Goal: Navigation & Orientation: Find specific page/section

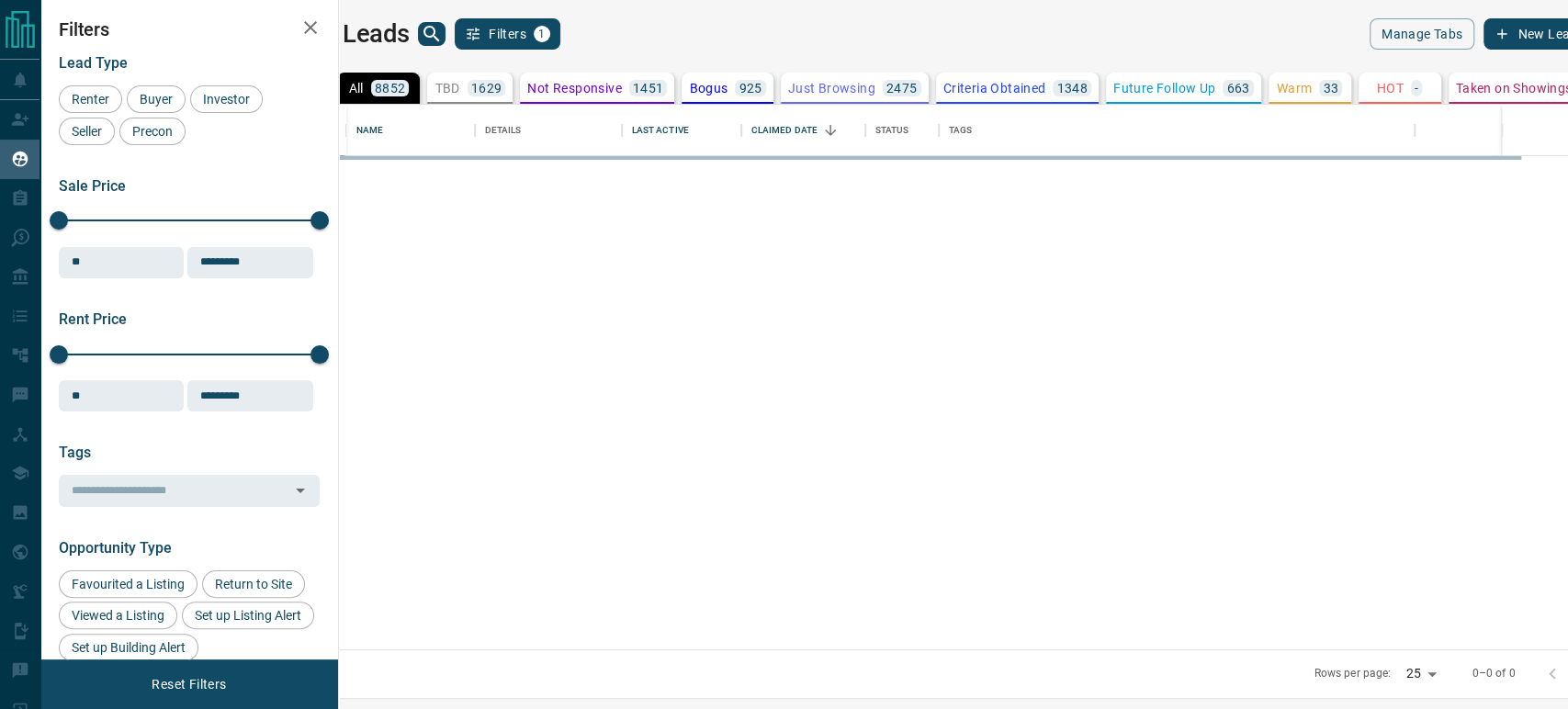
scroll to position [529, 1206]
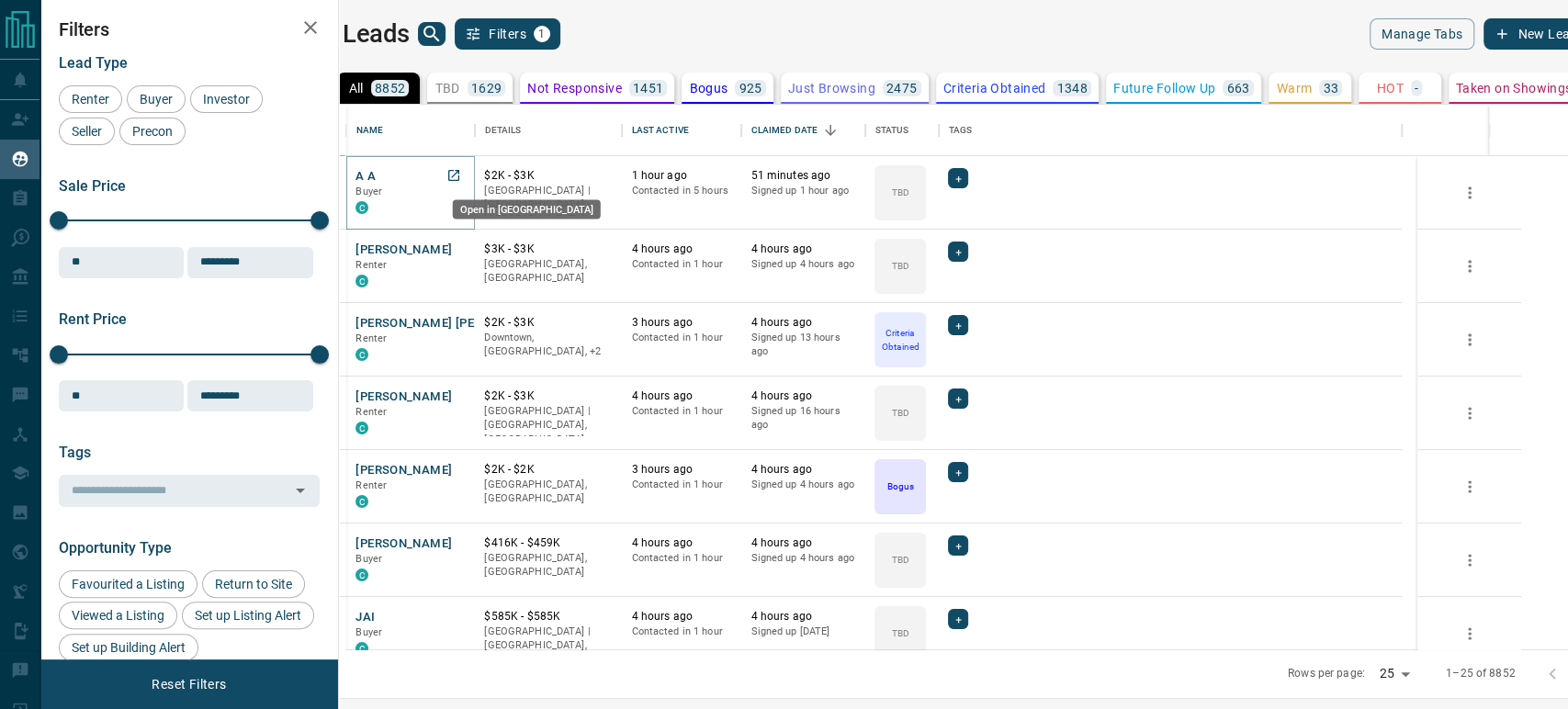
click at [461, 178] on icon "Open in New Tab" at bounding box center [453, 175] width 14 height 14
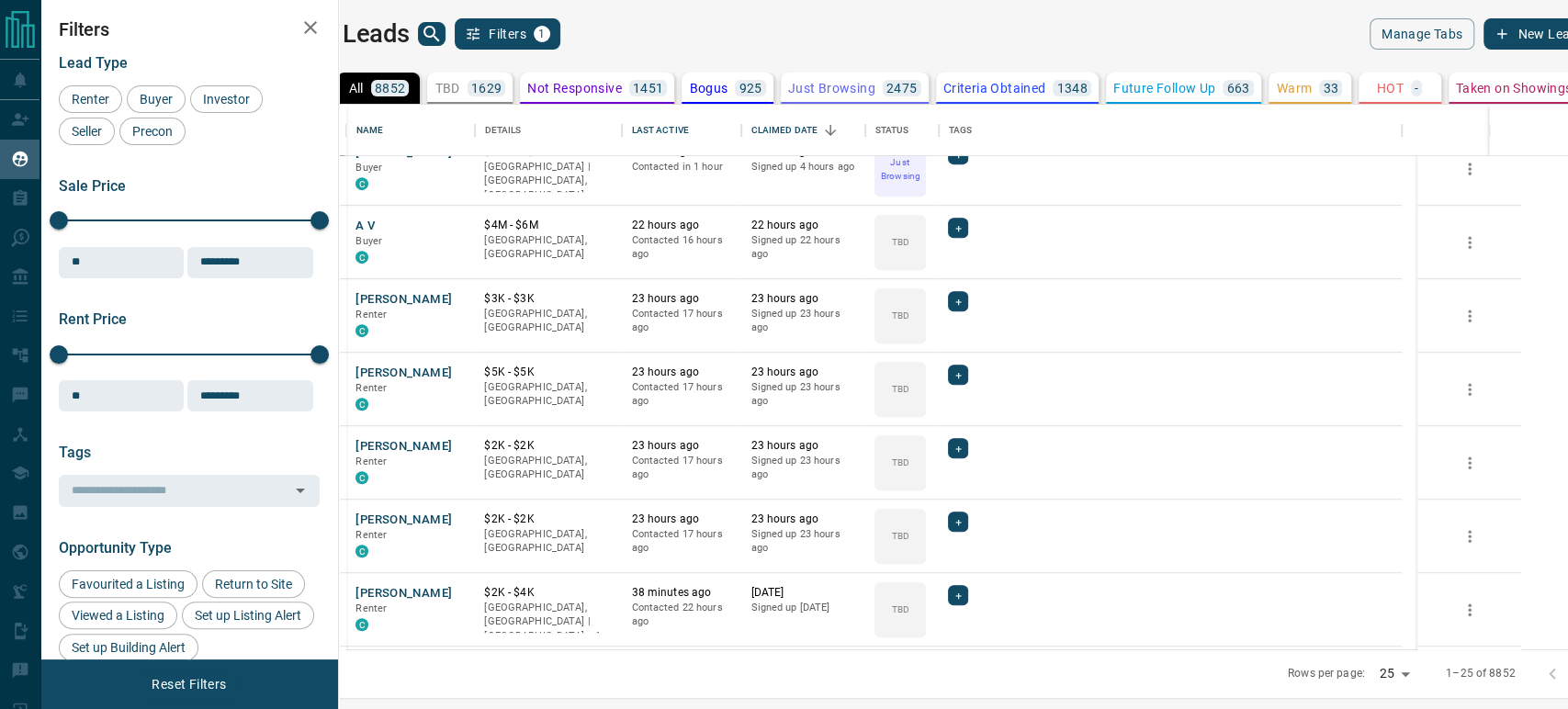
scroll to position [1343, 0]
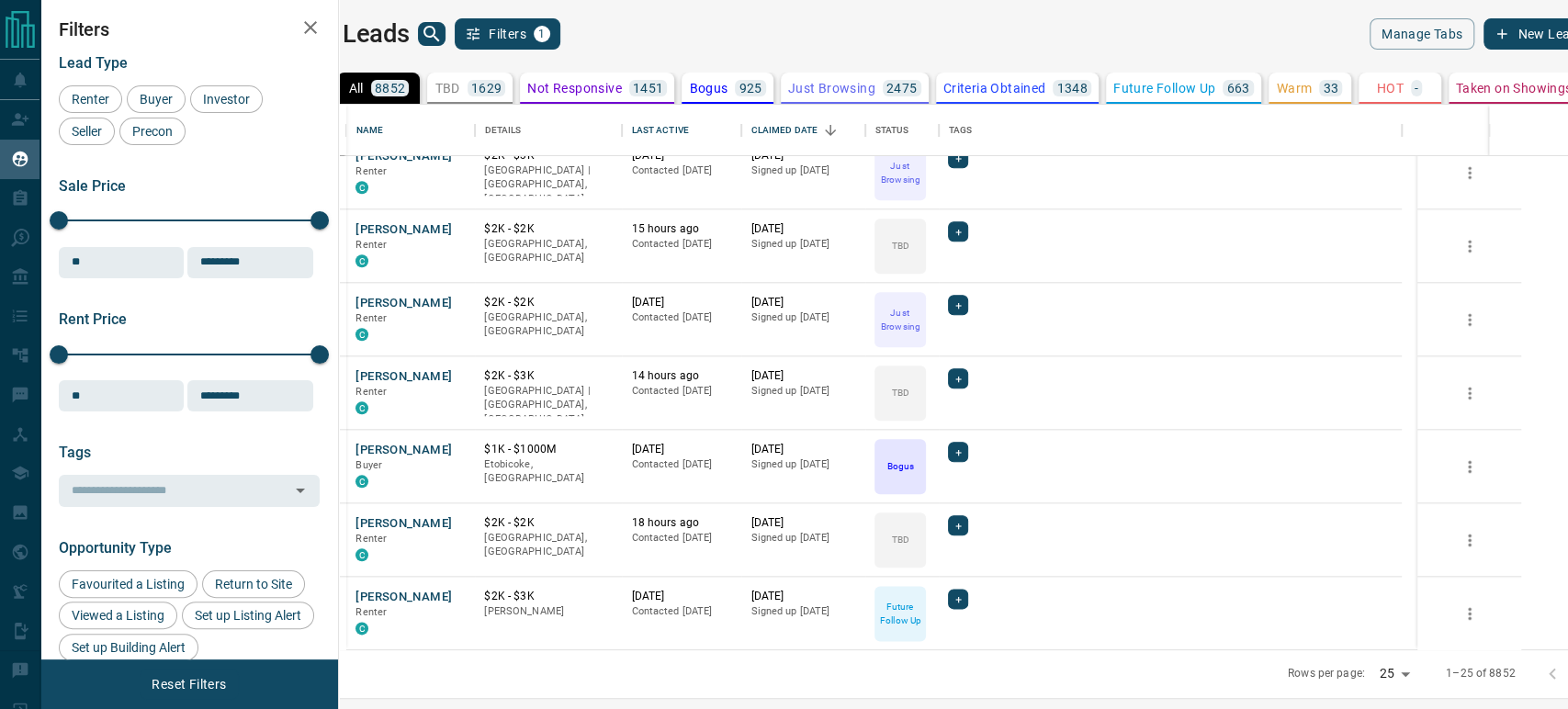
click at [1567, 676] on icon "Go to next page" at bounding box center [1589, 674] width 22 height 22
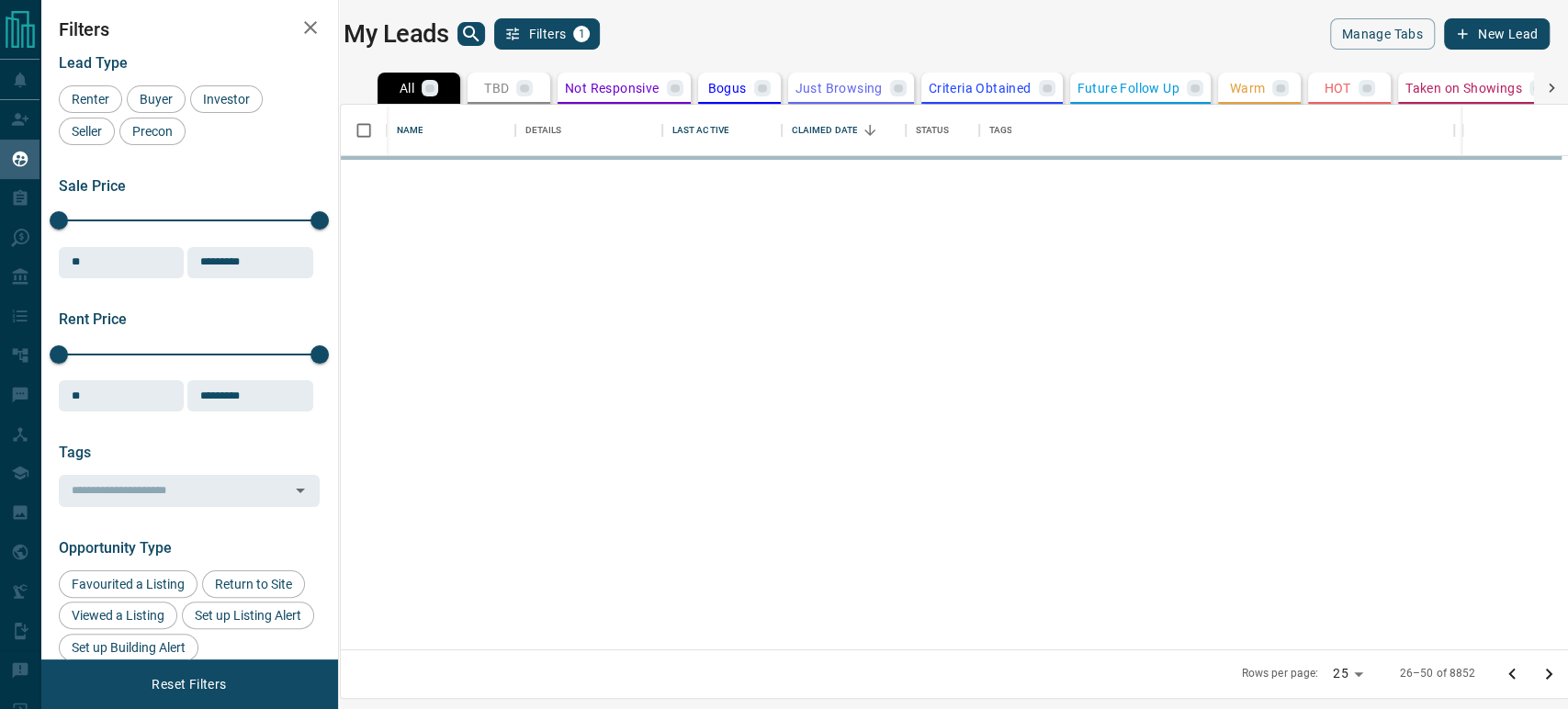
scroll to position [0, 0]
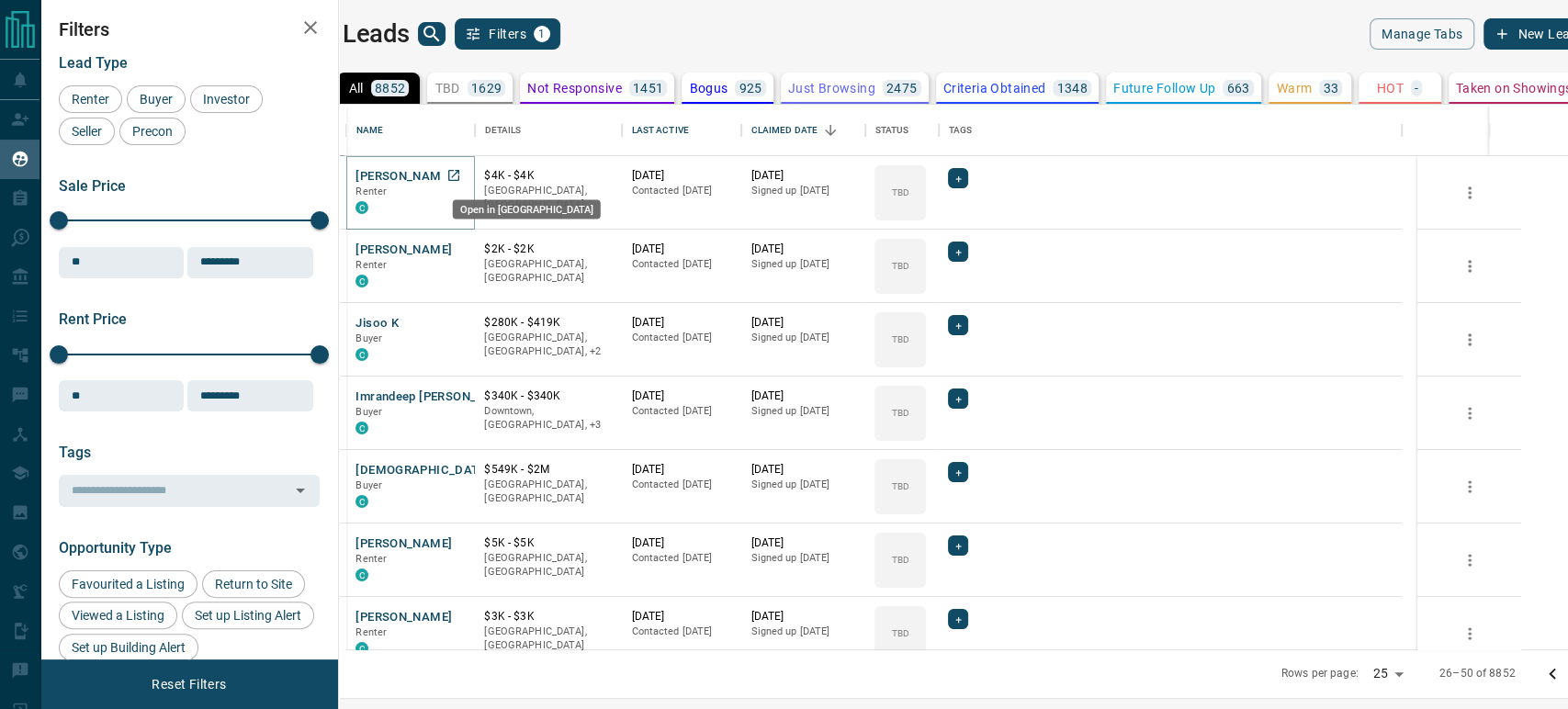
click at [461, 178] on icon "Open in New Tab" at bounding box center [453, 175] width 14 height 14
click at [461, 244] on icon "Open in New Tab" at bounding box center [453, 248] width 14 height 14
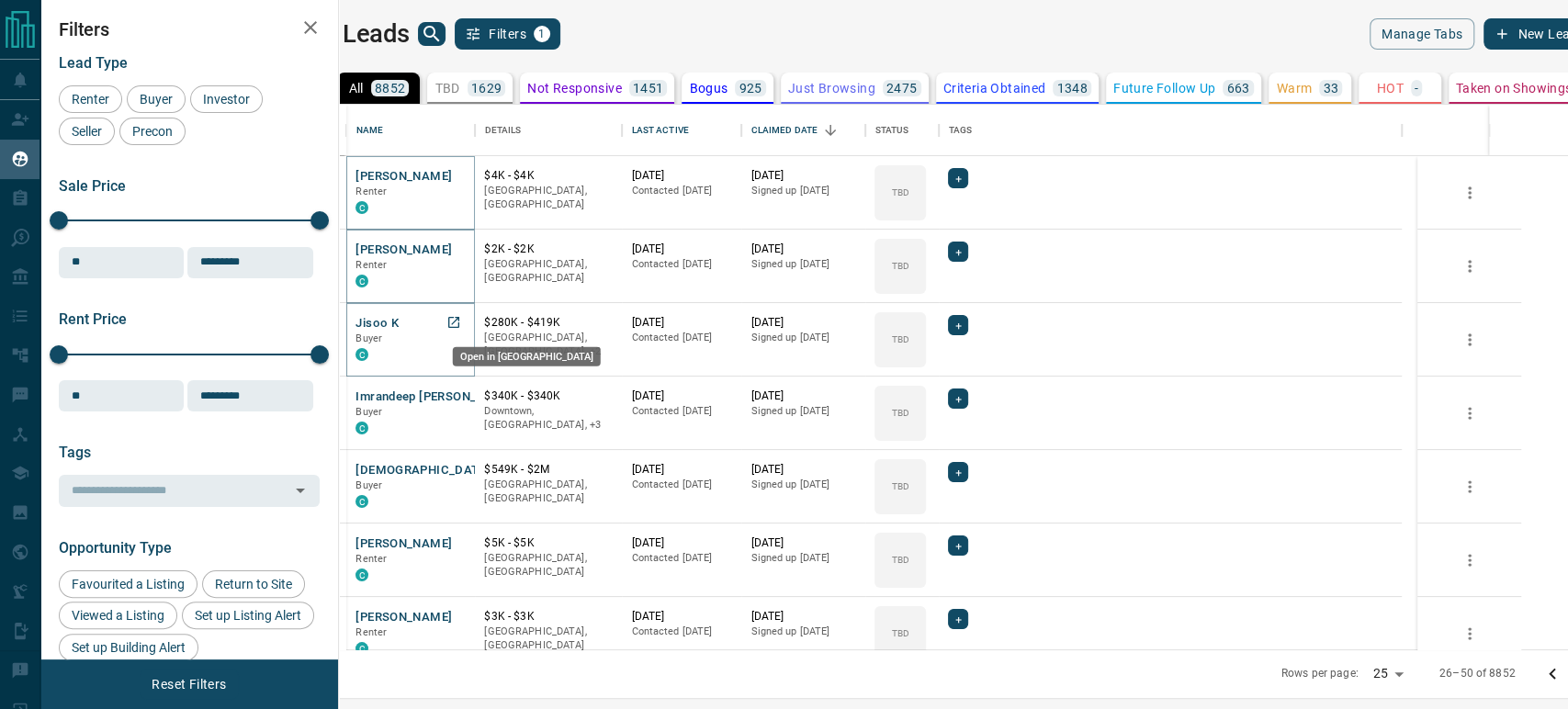
click at [466, 319] on link "Open in New Tab" at bounding box center [453, 322] width 24 height 24
click at [461, 393] on icon "Open in New Tab" at bounding box center [453, 395] width 14 height 14
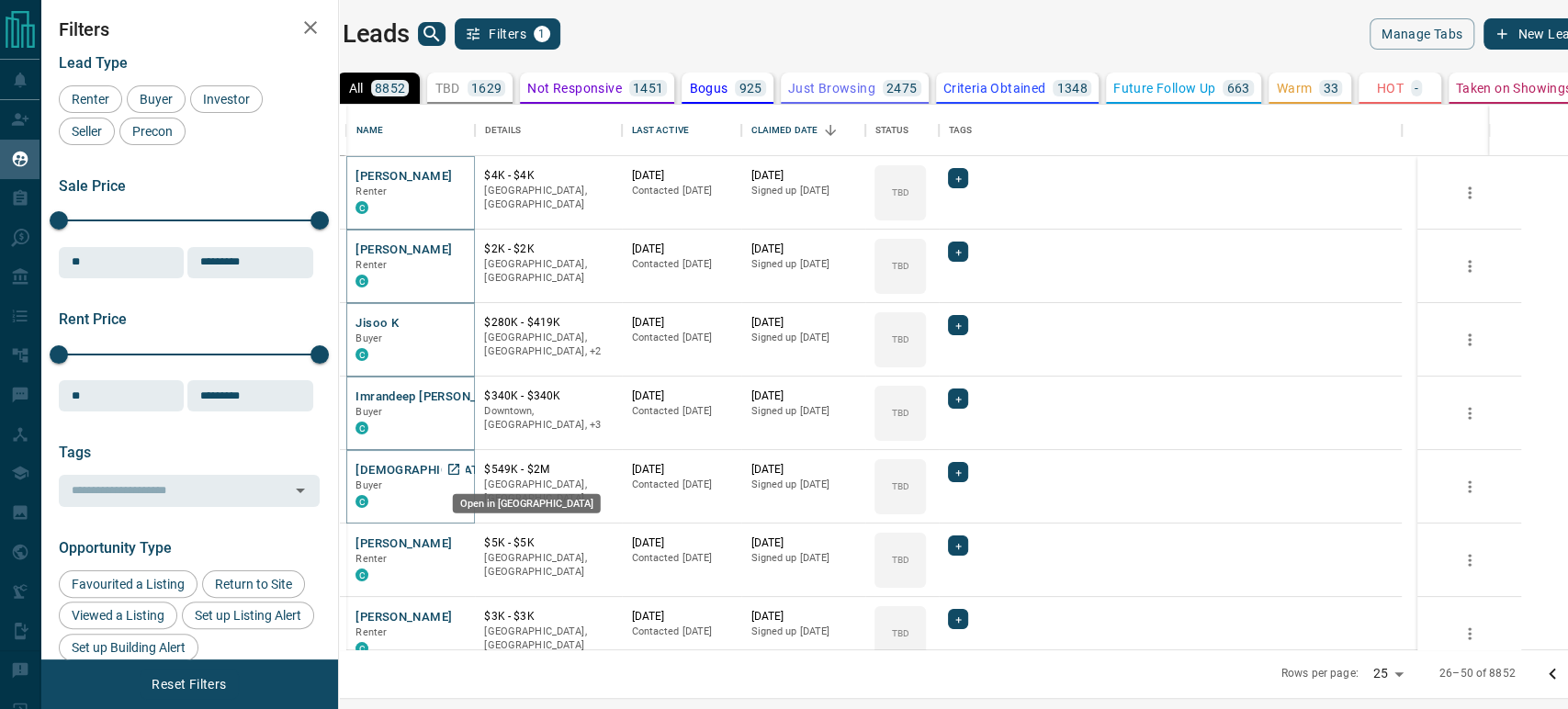
click at [461, 468] on icon "Open in New Tab" at bounding box center [453, 468] width 14 height 14
click at [461, 545] on icon "Open in New Tab" at bounding box center [453, 542] width 14 height 14
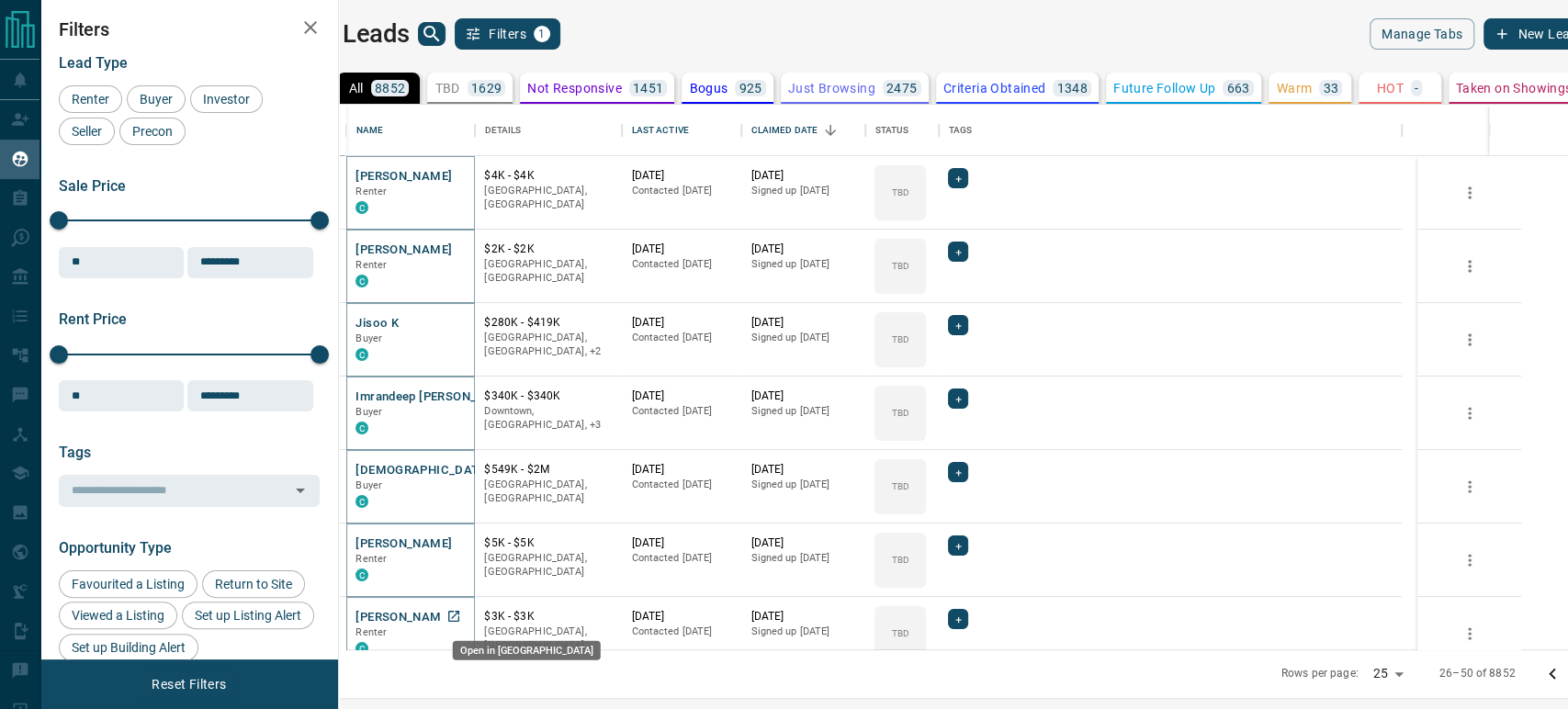
click at [459, 616] on icon "Open in New Tab" at bounding box center [453, 615] width 11 height 11
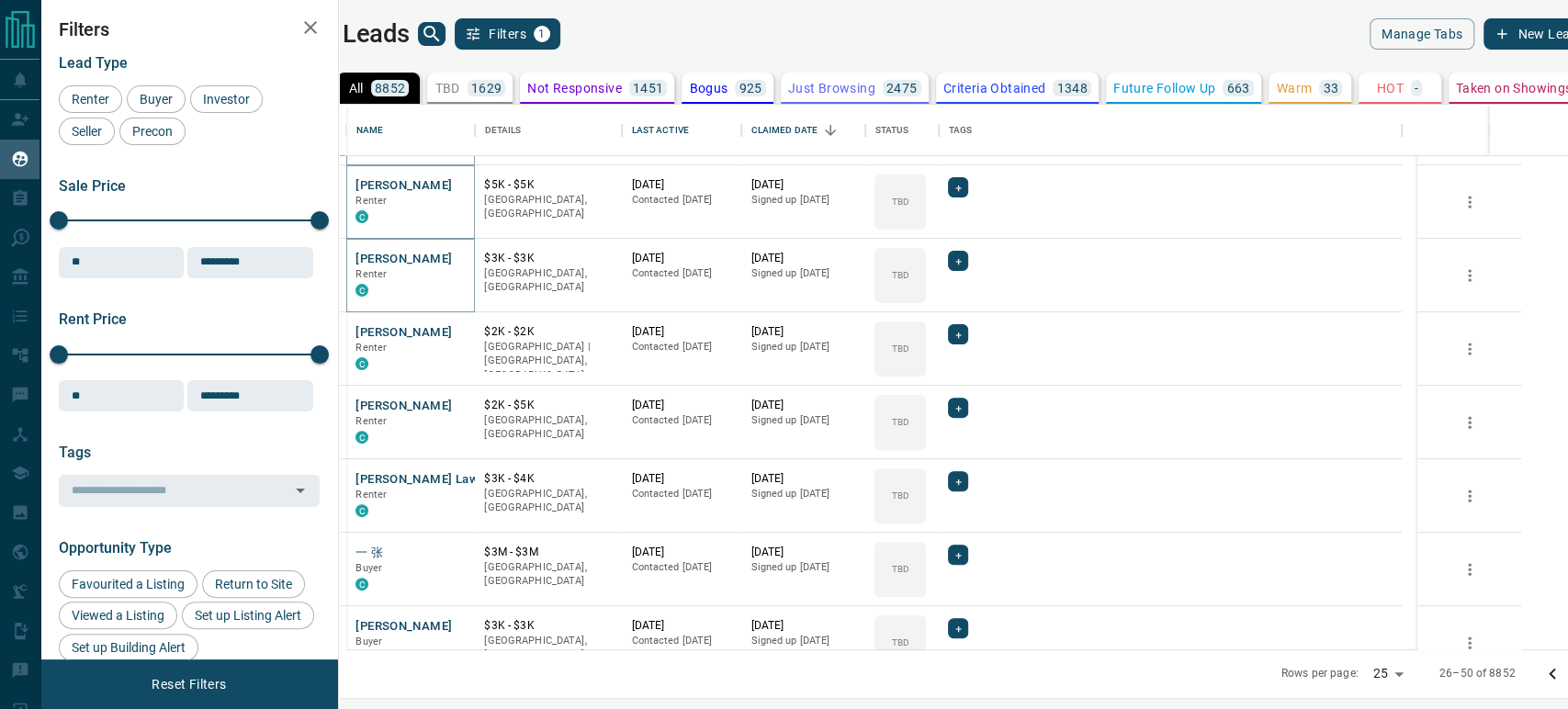
scroll to position [408, 0]
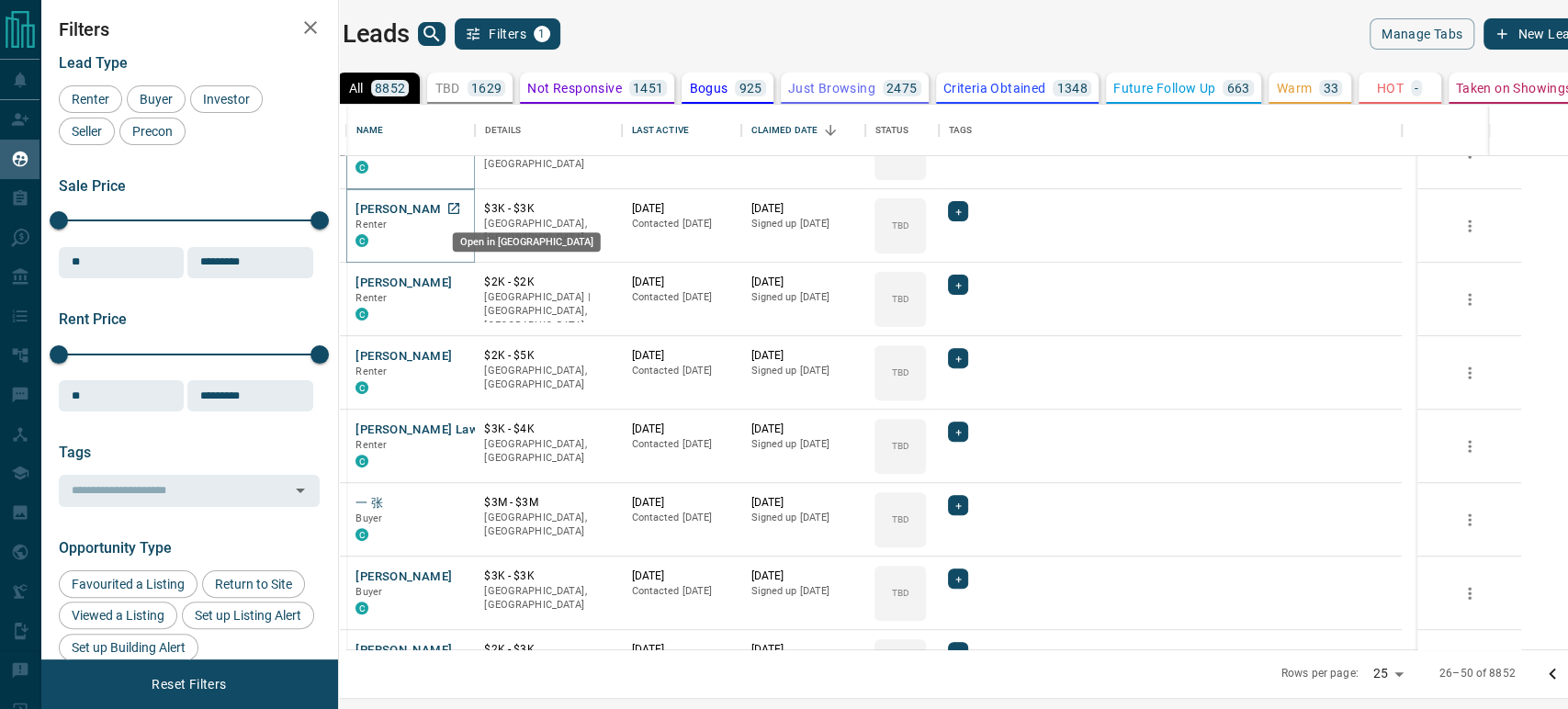
click at [461, 207] on icon "Open in New Tab" at bounding box center [453, 208] width 14 height 14
click at [459, 281] on icon "Open in New Tab" at bounding box center [453, 281] width 11 height 11
click at [461, 354] on icon "Open in New Tab" at bounding box center [453, 354] width 14 height 14
click at [461, 433] on icon "Open in New Tab" at bounding box center [453, 428] width 14 height 14
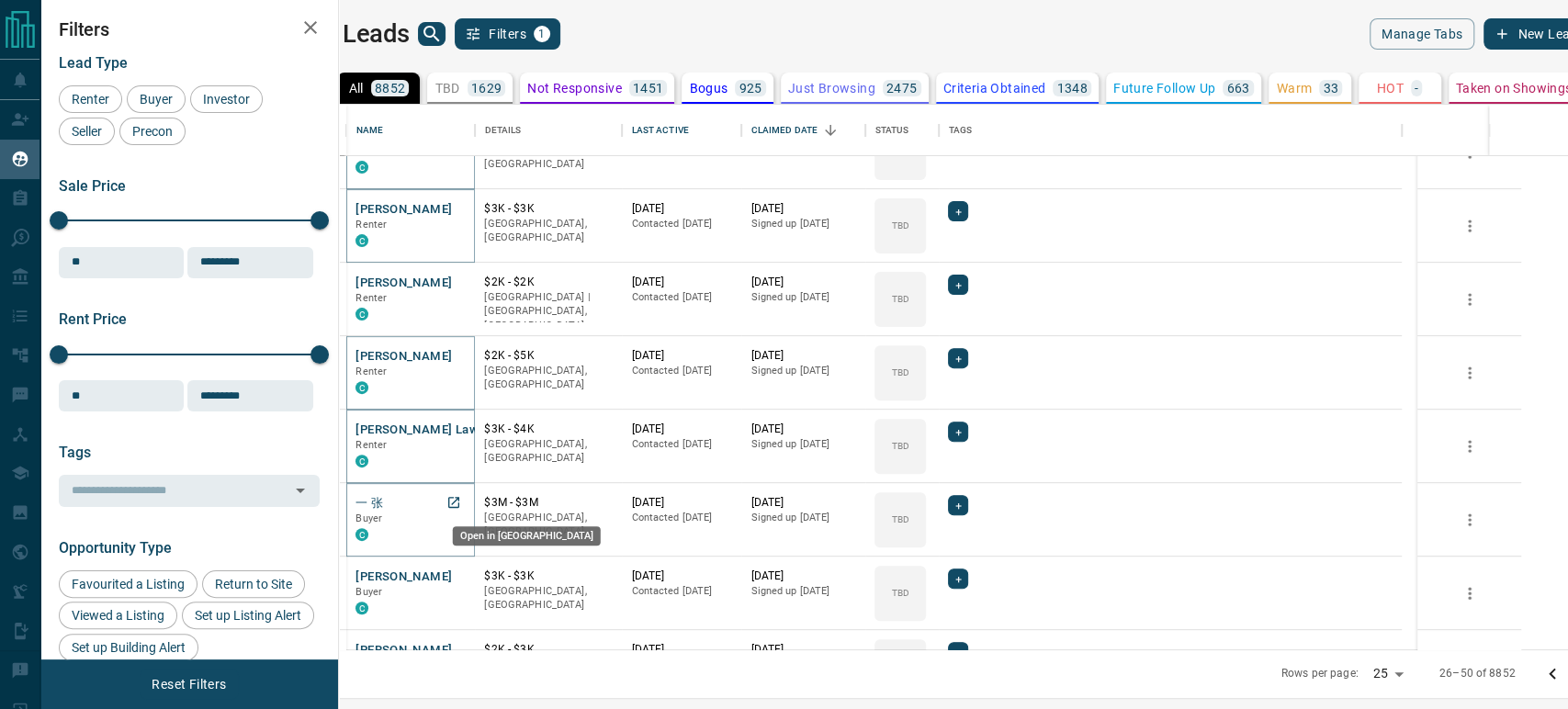
click at [461, 503] on icon "Open in New Tab" at bounding box center [453, 502] width 14 height 14
click at [461, 573] on icon "Open in New Tab" at bounding box center [453, 576] width 14 height 14
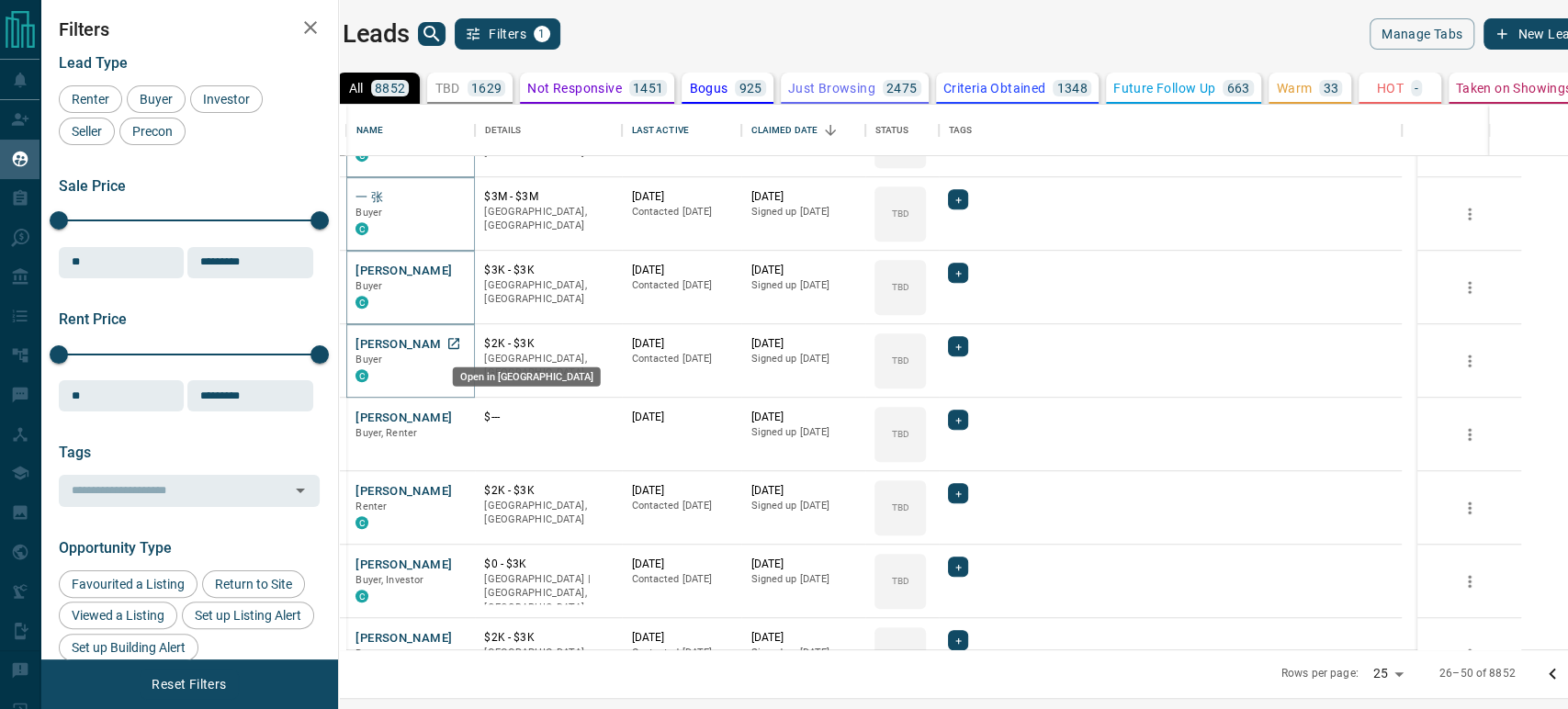
click at [461, 344] on icon "Open in New Tab" at bounding box center [453, 343] width 14 height 14
click at [459, 418] on icon "Open in New Tab" at bounding box center [453, 416] width 11 height 11
click at [461, 489] on icon "Open in New Tab" at bounding box center [453, 490] width 14 height 14
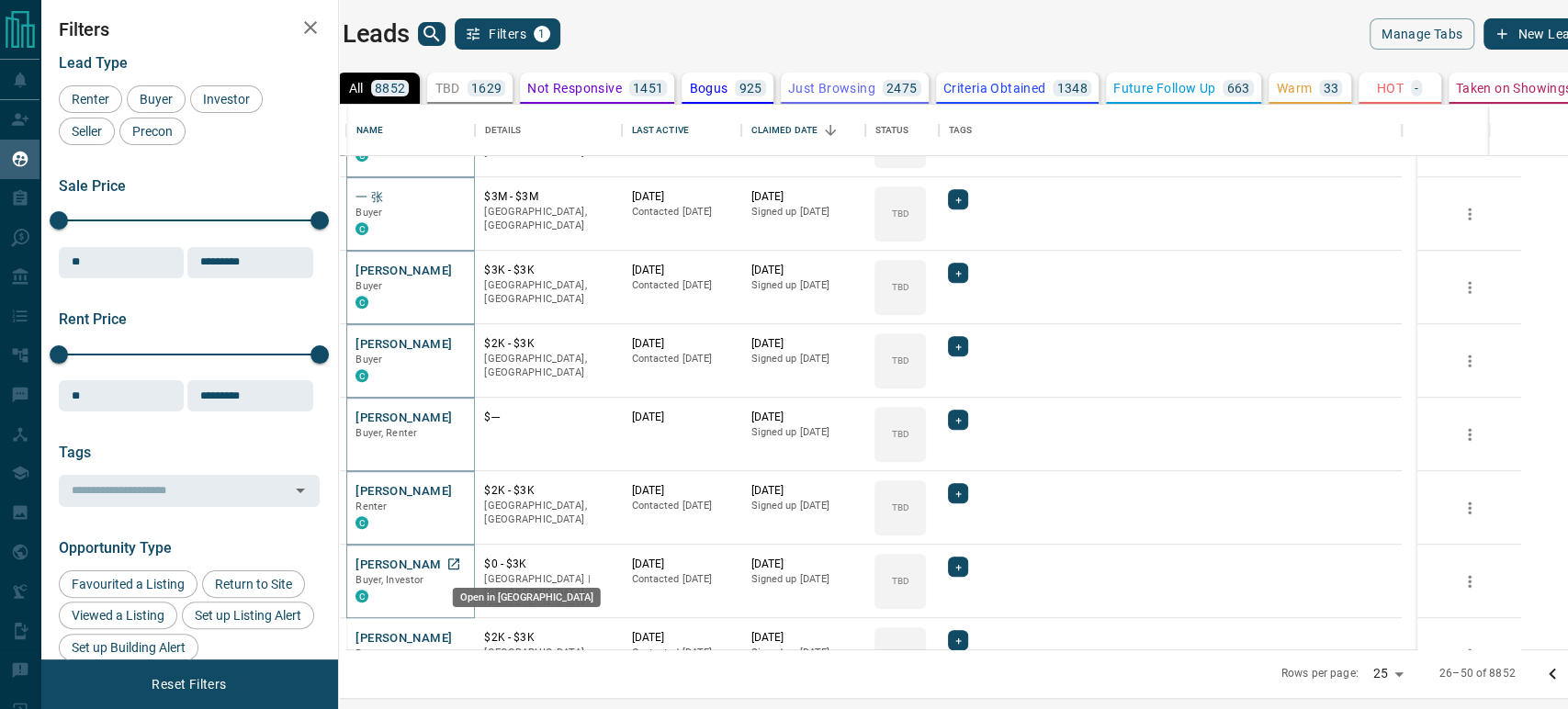
click at [459, 559] on icon "Open in New Tab" at bounding box center [453, 563] width 11 height 11
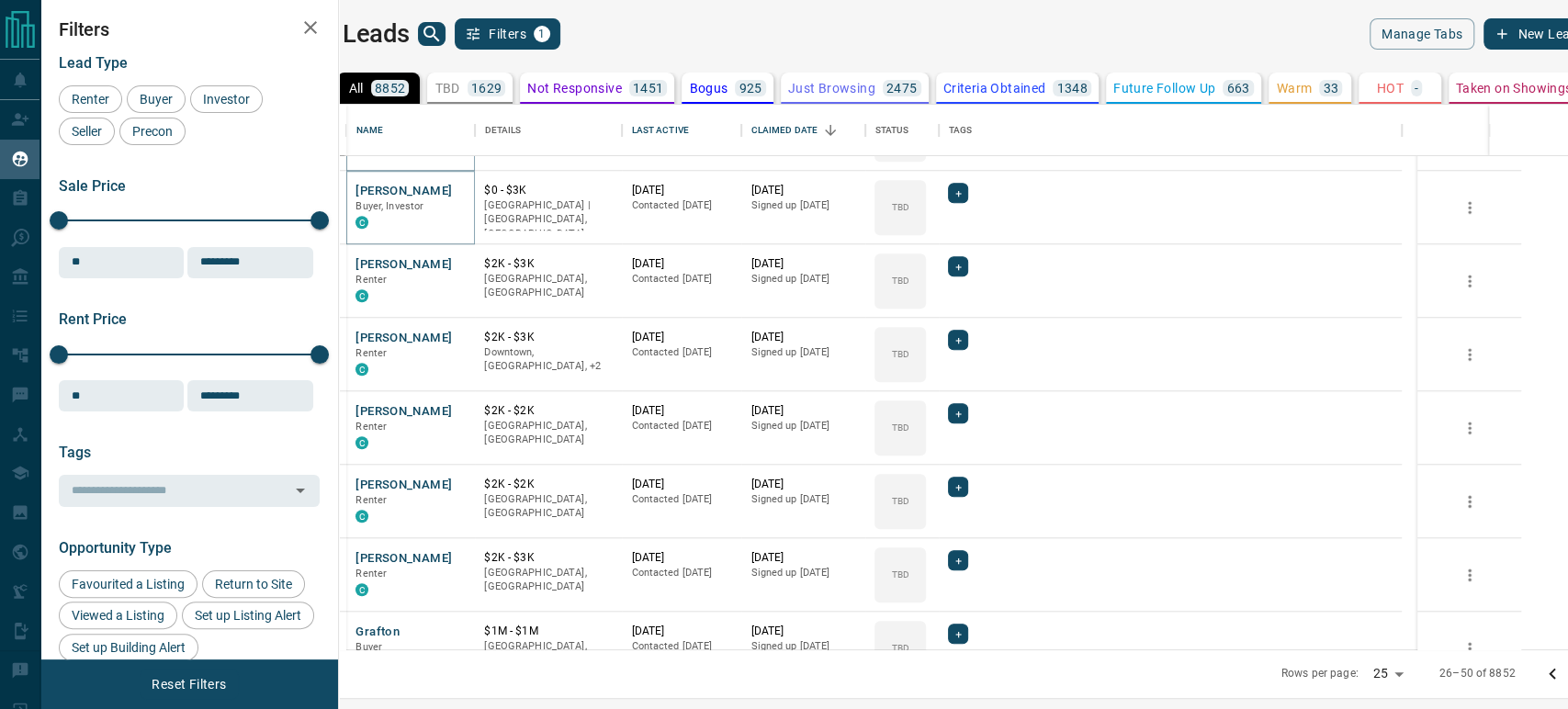
scroll to position [1122, 0]
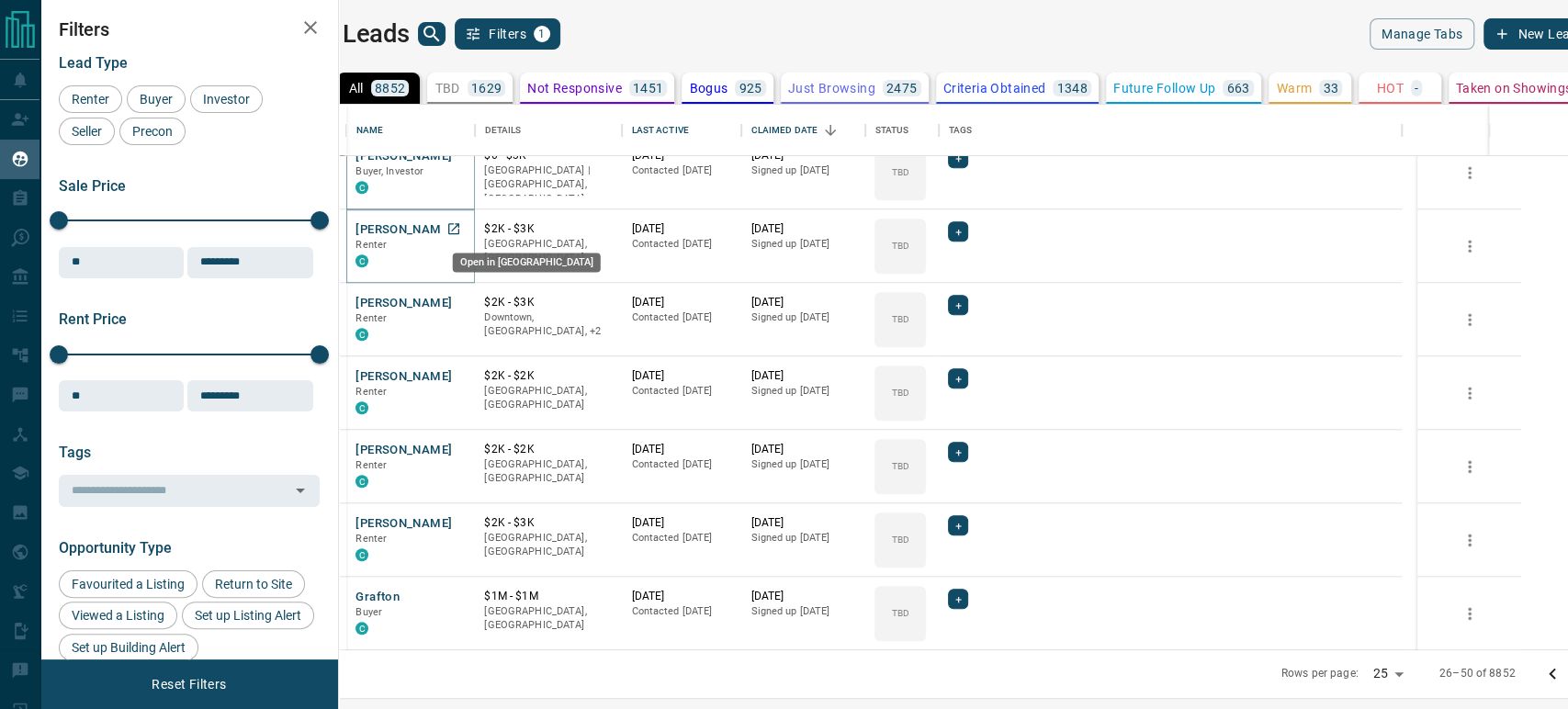
click at [459, 224] on icon "Open in New Tab" at bounding box center [453, 228] width 11 height 11
click at [461, 299] on icon "Open in New Tab" at bounding box center [453, 301] width 14 height 14
click at [461, 375] on icon "Open in New Tab" at bounding box center [453, 375] width 14 height 14
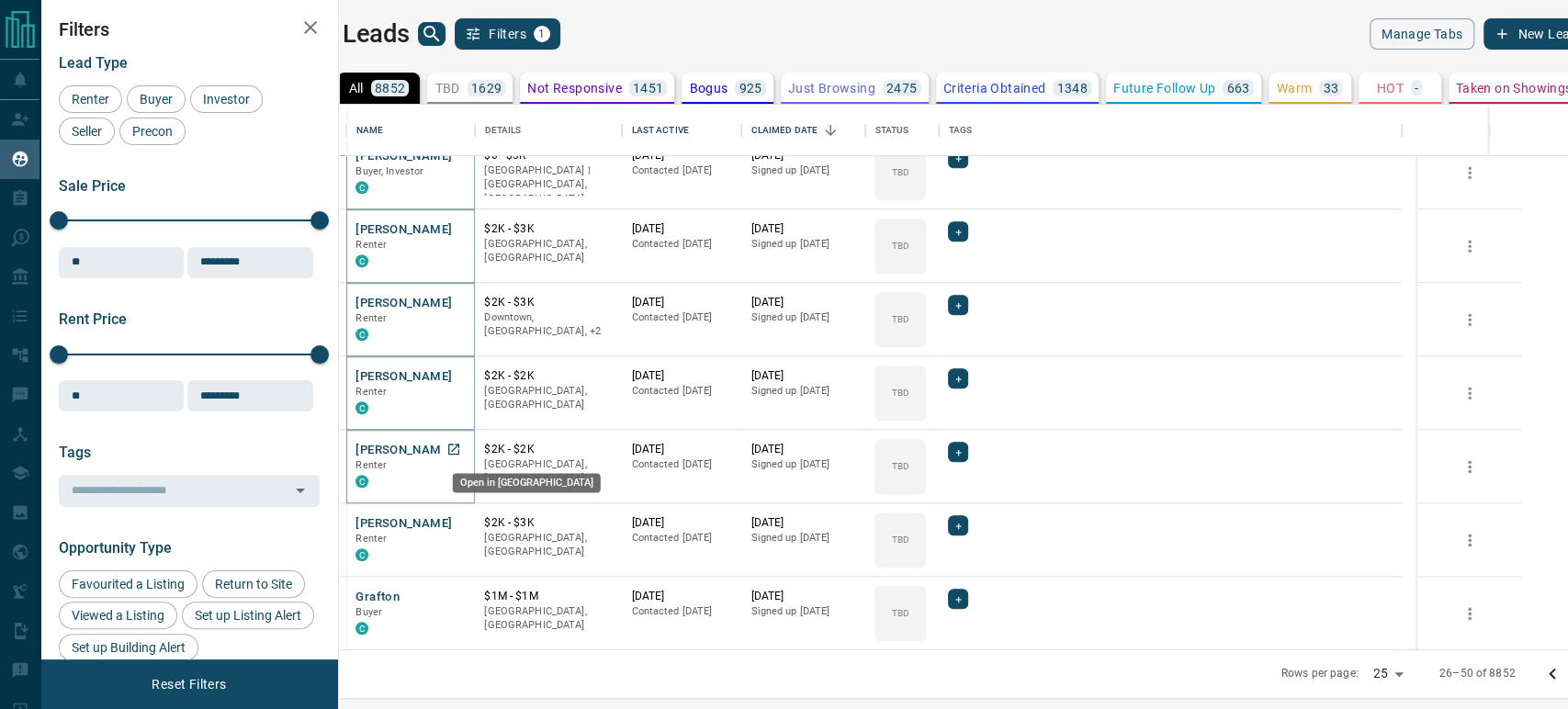
click at [461, 450] on icon "Open in New Tab" at bounding box center [453, 448] width 14 height 14
click at [461, 520] on icon "Open in New Tab" at bounding box center [453, 522] width 14 height 14
click at [459, 592] on icon "Open in New Tab" at bounding box center [453, 595] width 11 height 11
click at [459, 447] on icon "Open in New Tab" at bounding box center [453, 448] width 11 height 11
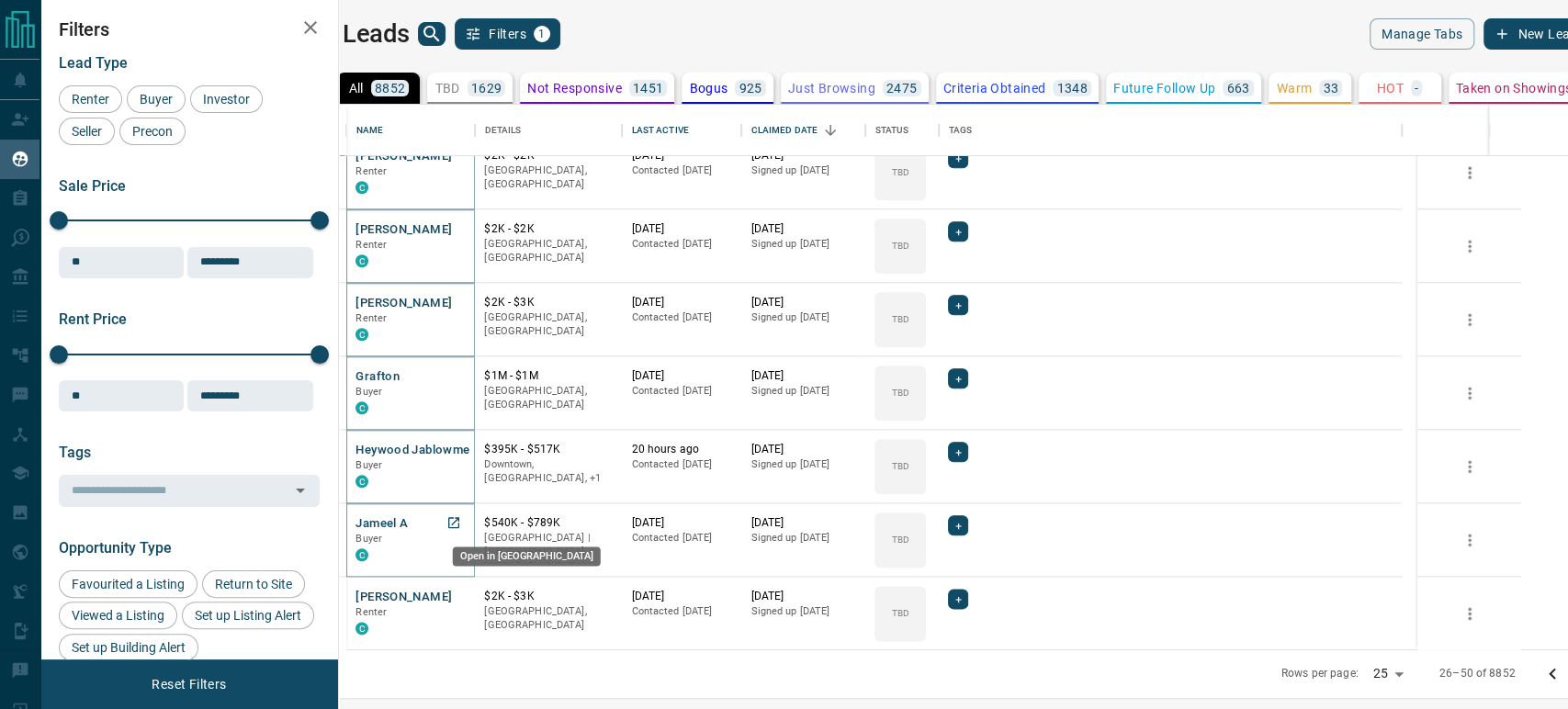
click at [461, 518] on icon "Open in New Tab" at bounding box center [453, 522] width 14 height 14
click at [461, 595] on icon "Open in New Tab" at bounding box center [453, 596] width 14 height 14
